Goal: Navigation & Orientation: Find specific page/section

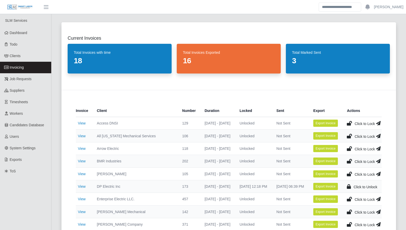
scroll to position [147, 0]
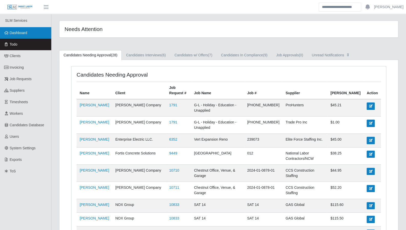
click at [23, 33] on span "Dashboard" at bounding box center [19, 33] width 18 height 4
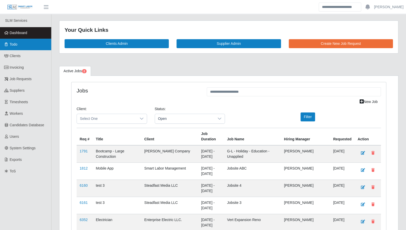
click at [19, 47] on link "Todo" at bounding box center [25, 45] width 51 height 12
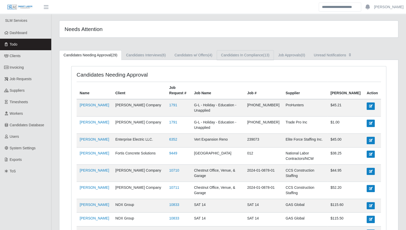
click at [242, 55] on link "Candidates In Compliance (13)" at bounding box center [245, 55] width 57 height 10
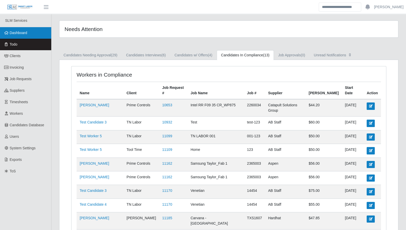
click at [27, 36] on link "Dashboard" at bounding box center [25, 33] width 51 height 12
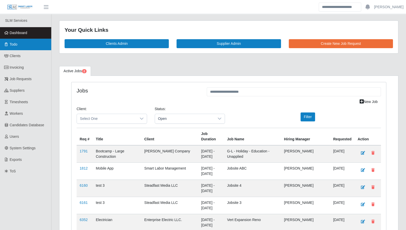
click at [32, 46] on link "Todo" at bounding box center [25, 45] width 51 height 12
